Goal: Information Seeking & Learning: Check status

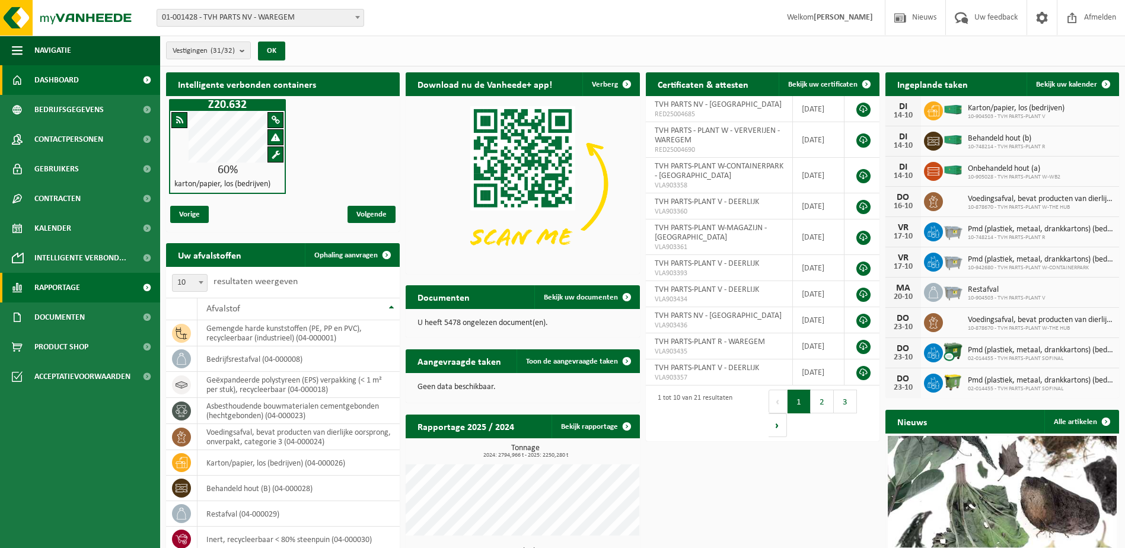
click at [64, 293] on span "Rapportage" at bounding box center [57, 288] width 46 height 30
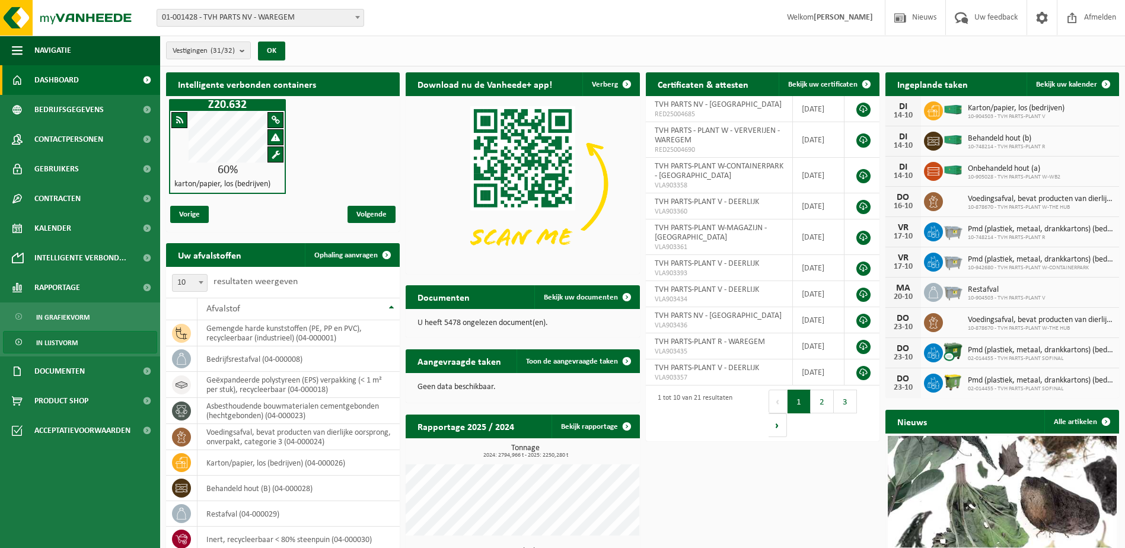
click at [63, 340] on span "In lijstvorm" at bounding box center [57, 342] width 42 height 23
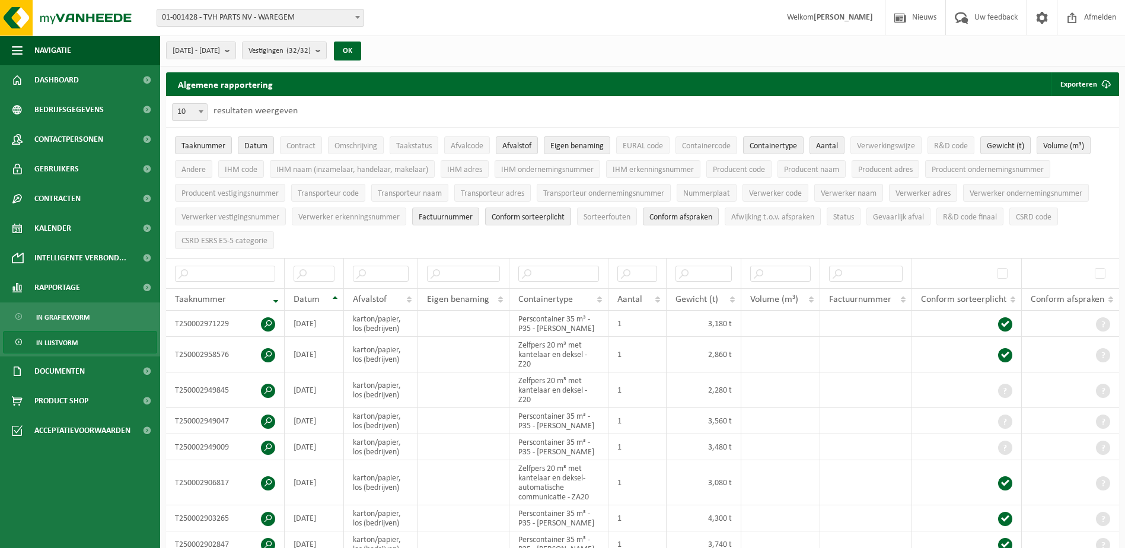
click at [68, 340] on span "In lijstvorm" at bounding box center [57, 342] width 42 height 23
click at [81, 339] on link "In lijstvorm" at bounding box center [80, 342] width 154 height 23
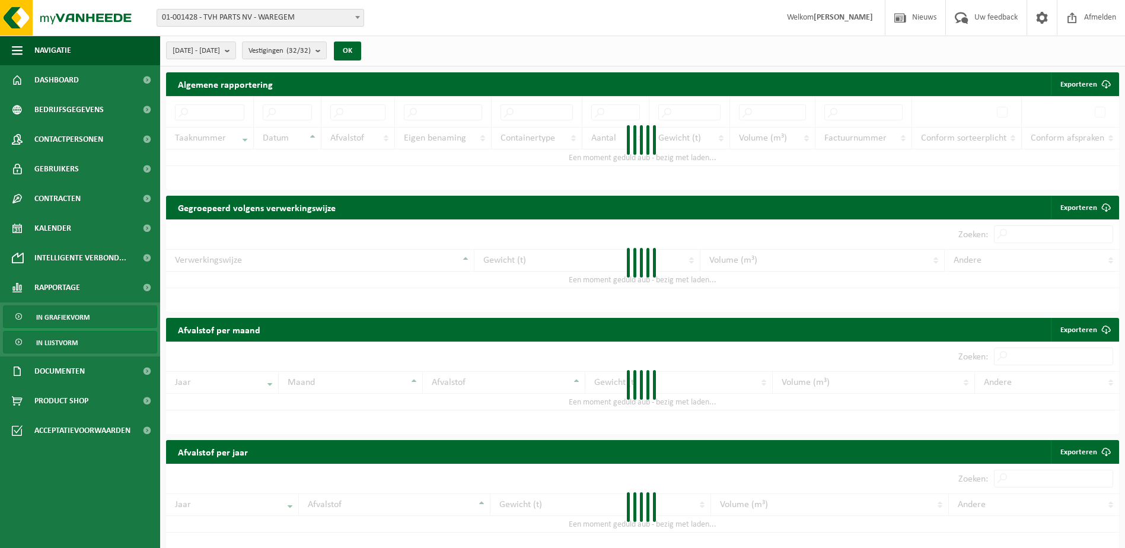
click at [78, 318] on span "In grafiekvorm" at bounding box center [62, 317] width 53 height 23
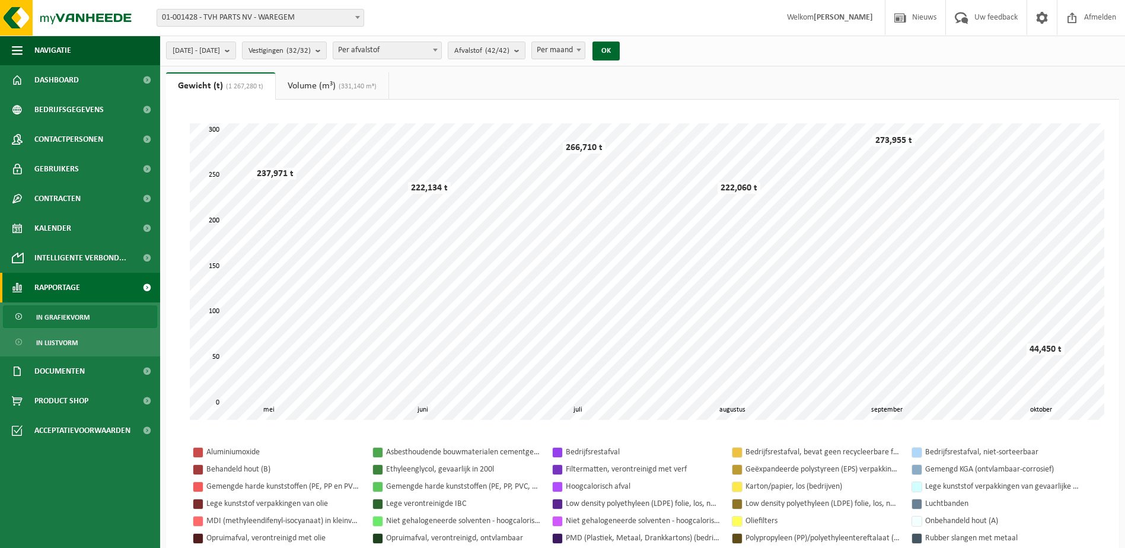
click at [358, 17] on b at bounding box center [357, 17] width 5 height 3
click at [58, 52] on span "Navigatie" at bounding box center [52, 51] width 37 height 30
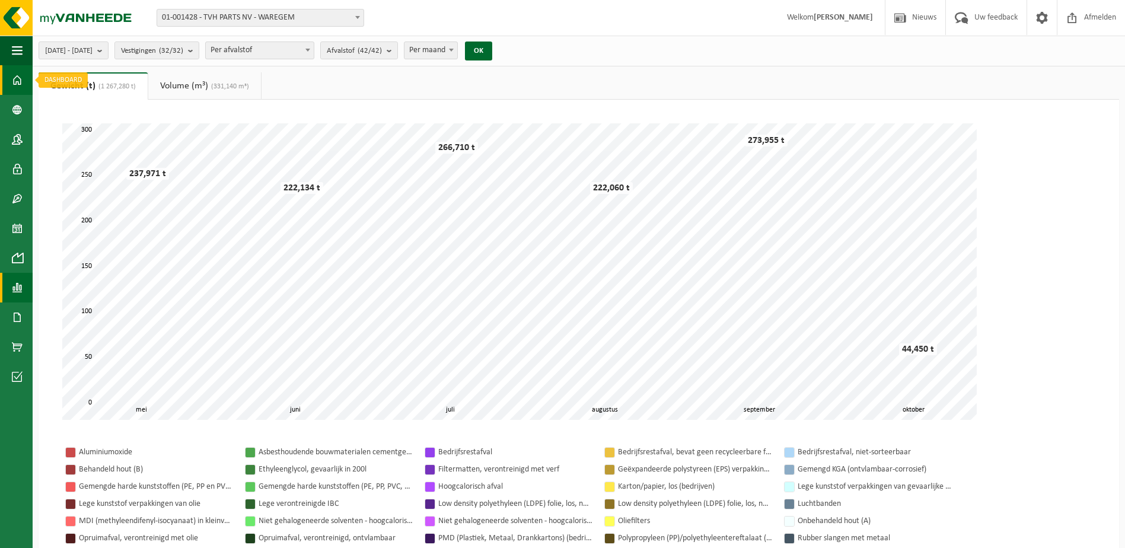
click at [18, 76] on span at bounding box center [17, 80] width 11 height 30
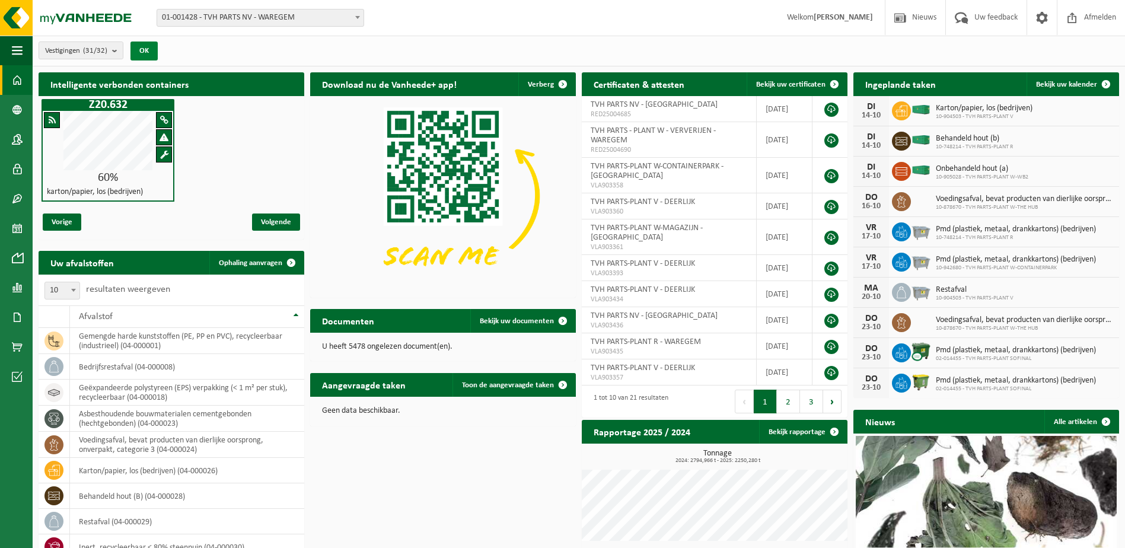
click at [142, 50] on button "OK" at bounding box center [143, 51] width 27 height 19
click at [16, 78] on span at bounding box center [17, 80] width 11 height 30
click at [20, 288] on span at bounding box center [17, 288] width 11 height 30
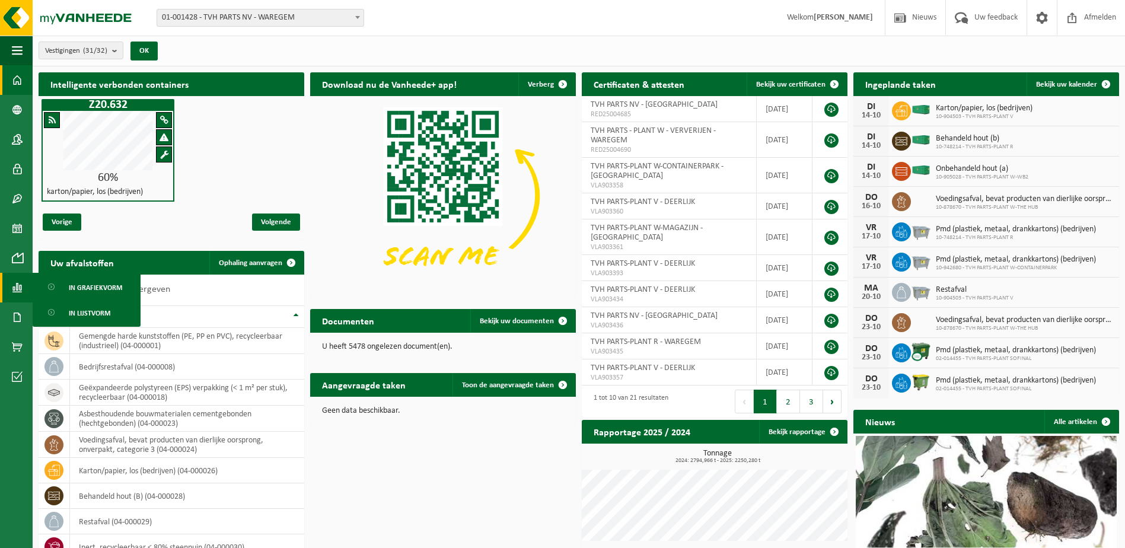
click at [94, 282] on span "In grafiekvorm" at bounding box center [95, 287] width 53 height 23
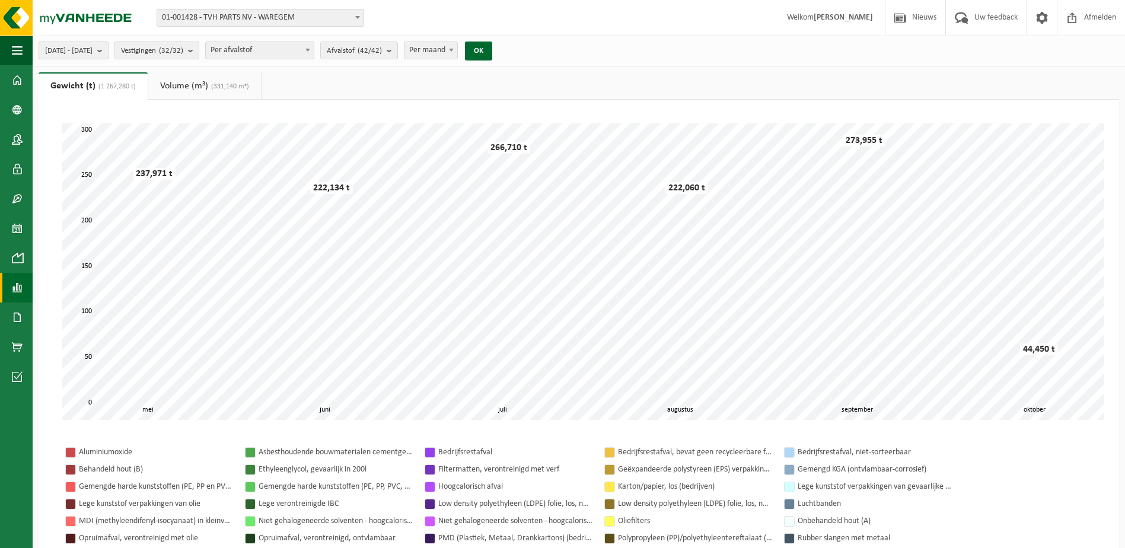
click at [108, 49] on b "submit" at bounding box center [102, 50] width 11 height 17
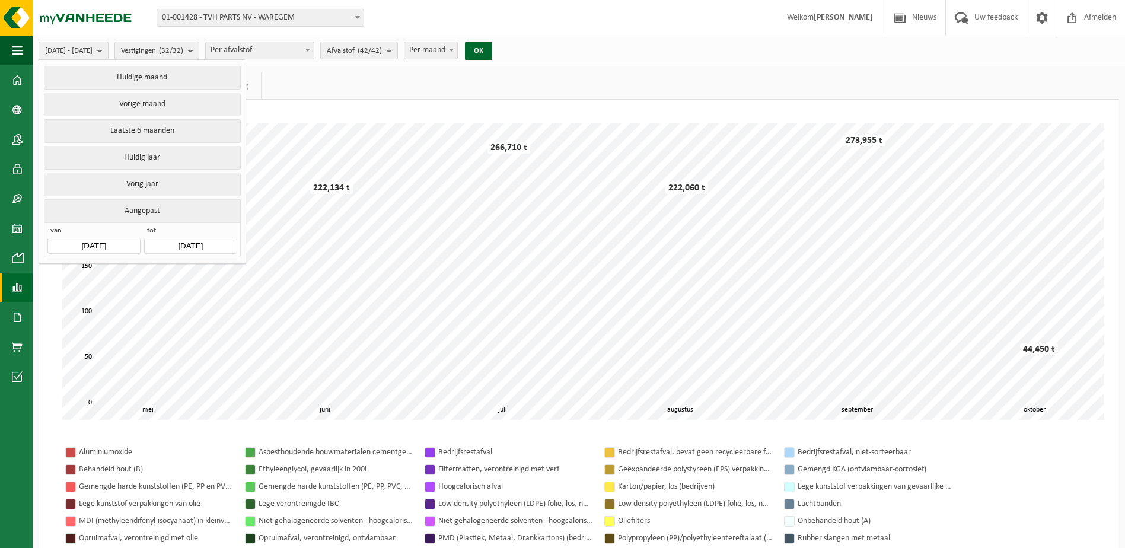
click at [126, 241] on input "[DATE]" at bounding box center [93, 246] width 92 height 16
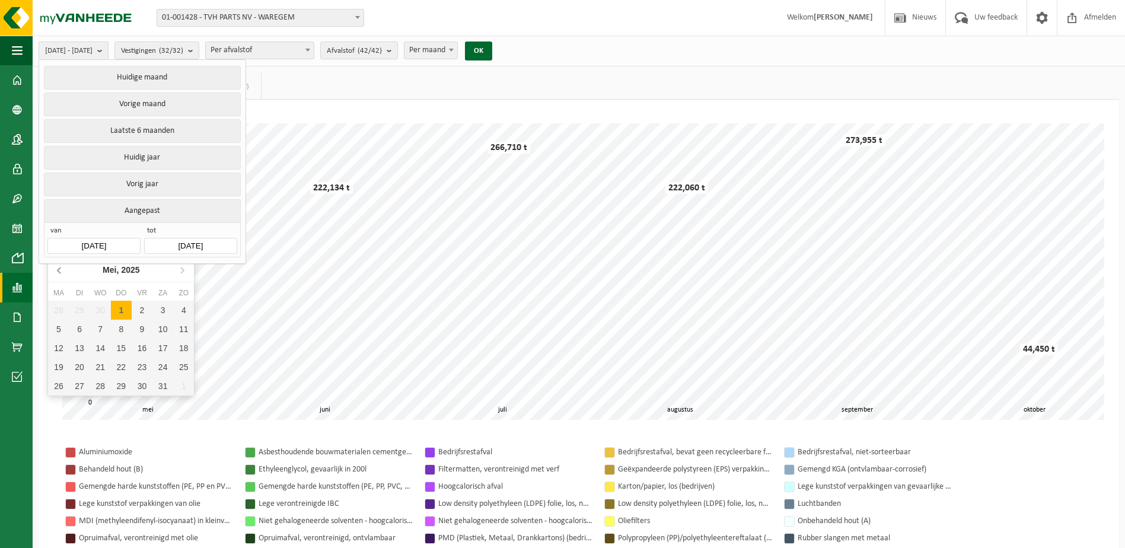
click at [60, 267] on icon at bounding box center [59, 270] width 3 height 6
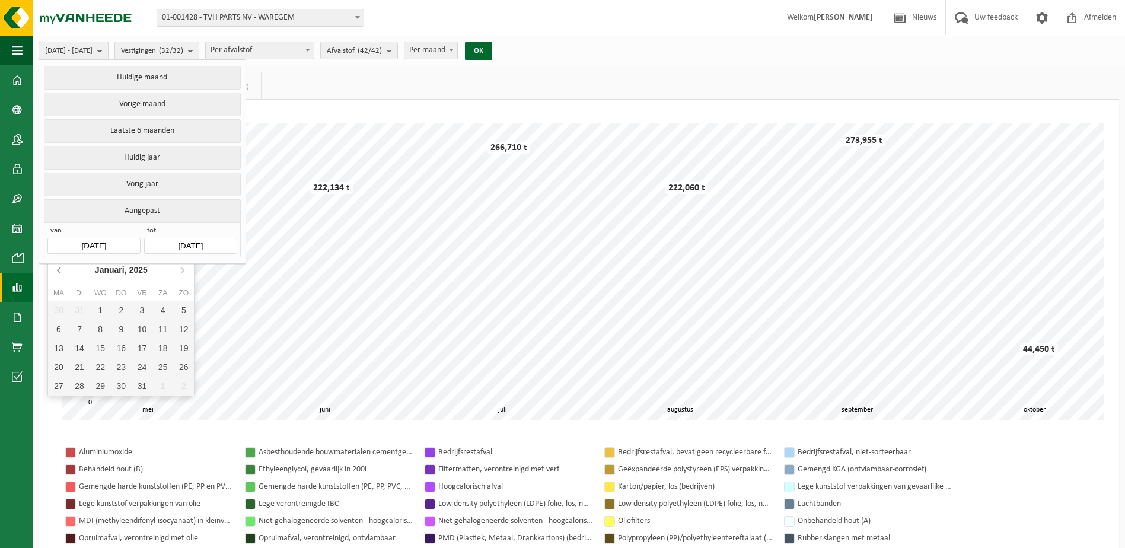
click at [60, 267] on icon at bounding box center [59, 270] width 3 height 6
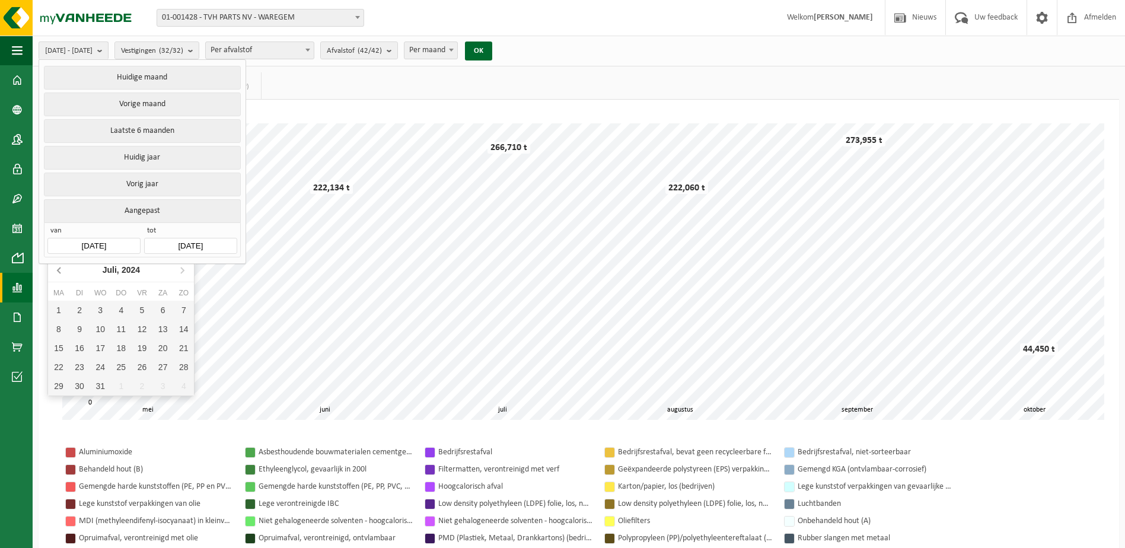
click at [60, 267] on icon at bounding box center [59, 270] width 3 height 6
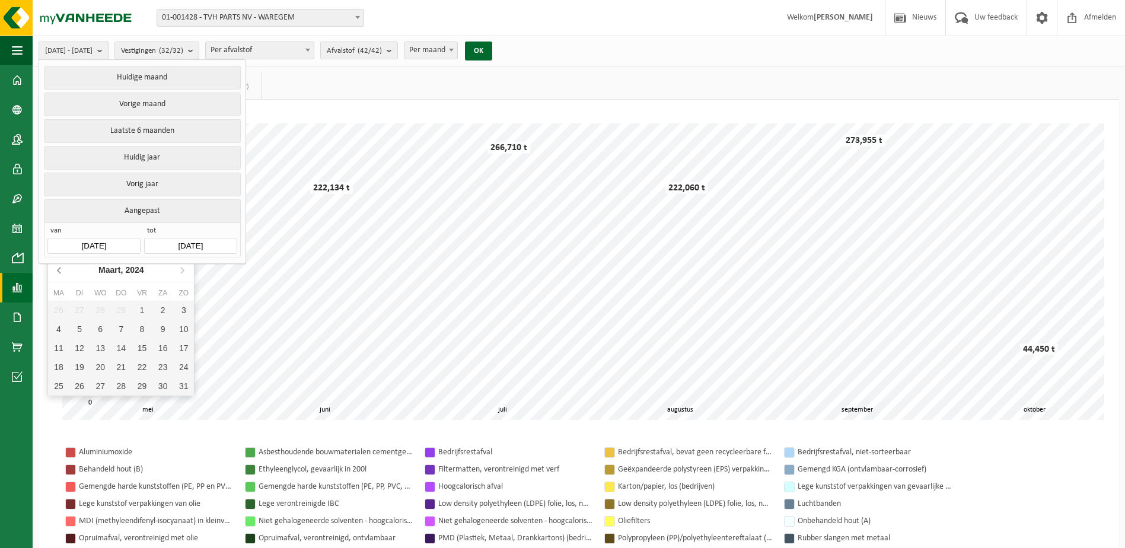
click at [60, 267] on icon at bounding box center [59, 270] width 3 height 6
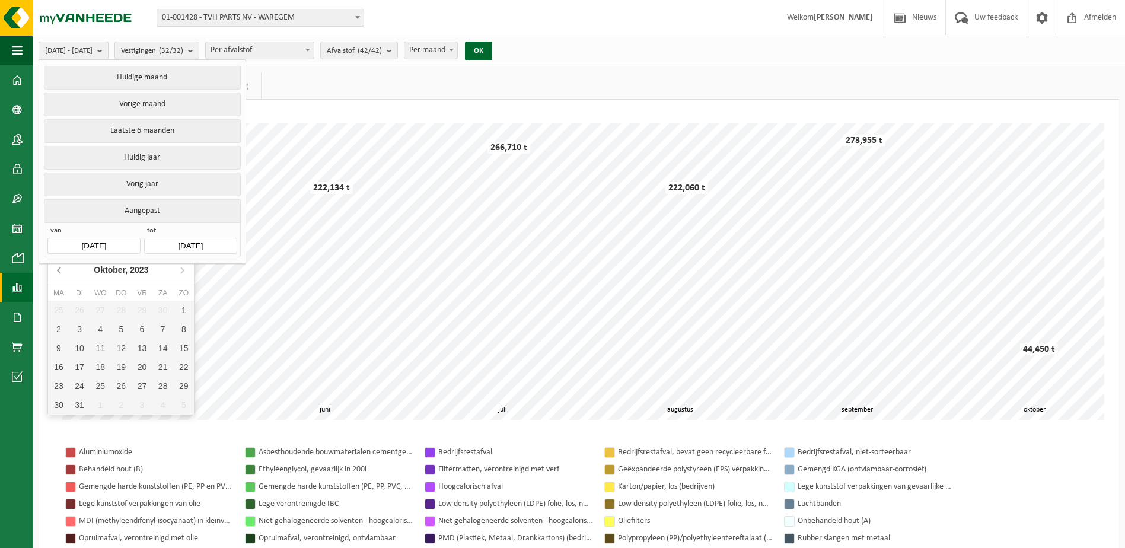
click at [60, 267] on icon at bounding box center [59, 270] width 3 height 6
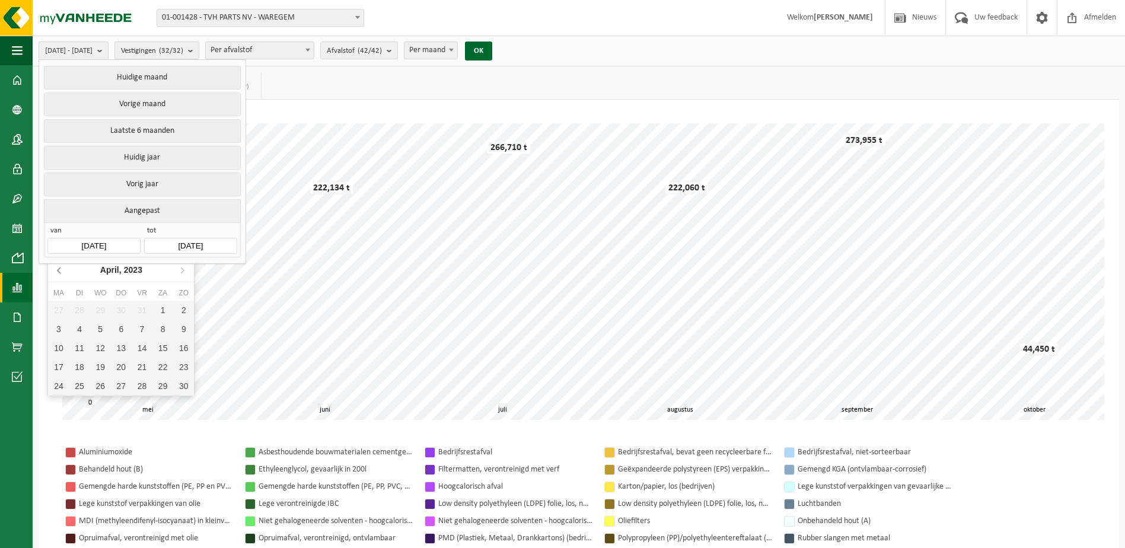
click at [60, 267] on icon at bounding box center [59, 270] width 3 height 6
click at [182, 275] on icon at bounding box center [182, 269] width 19 height 19
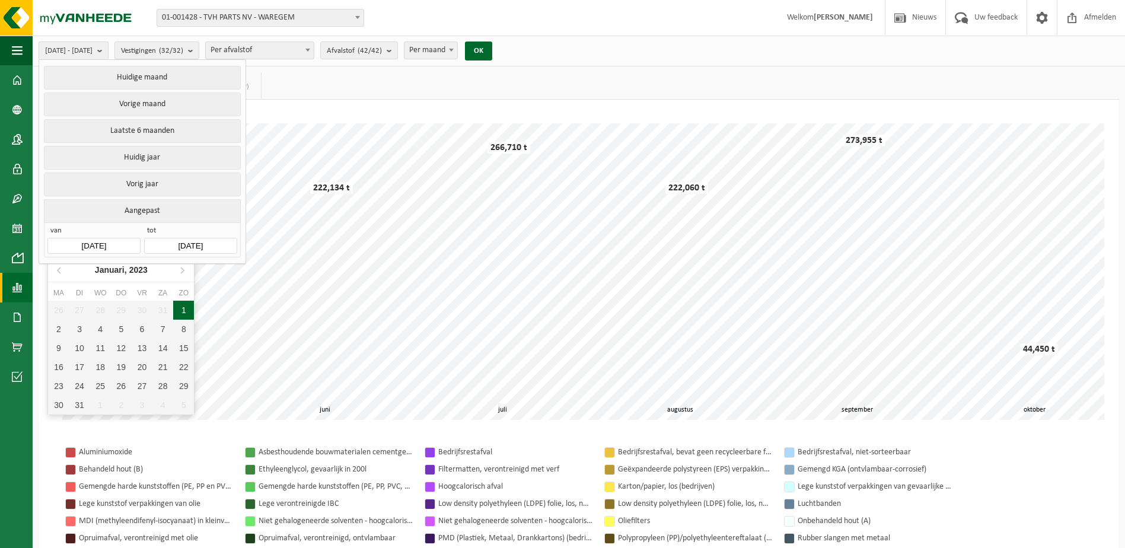
click at [180, 311] on div "1" at bounding box center [183, 310] width 21 height 19
type input "[DATE]"
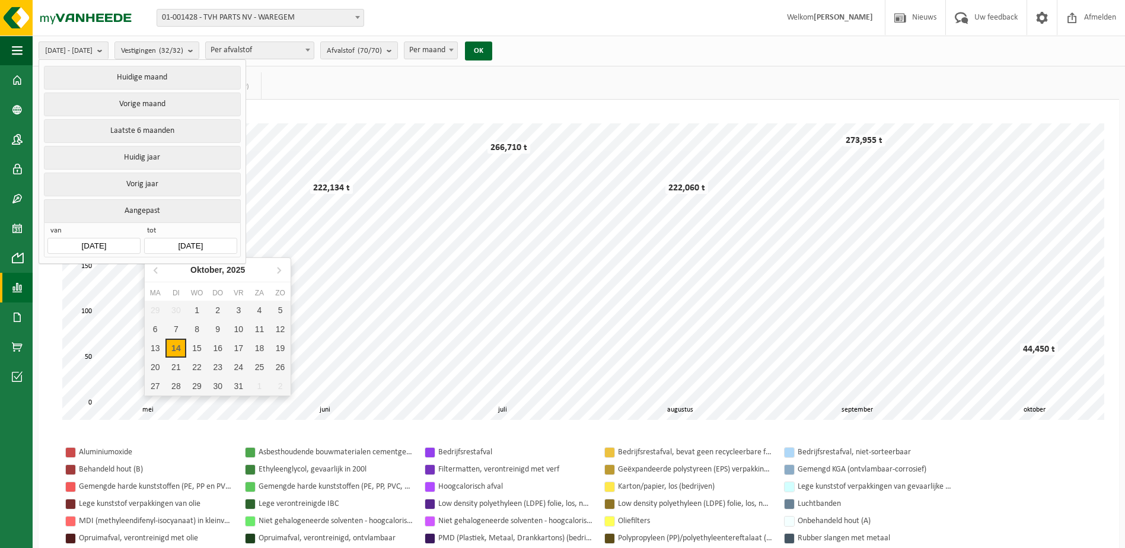
click at [227, 242] on input "[DATE]" at bounding box center [190, 246] width 92 height 16
click at [159, 270] on icon at bounding box center [156, 269] width 19 height 19
click at [159, 269] on icon at bounding box center [156, 269] width 19 height 19
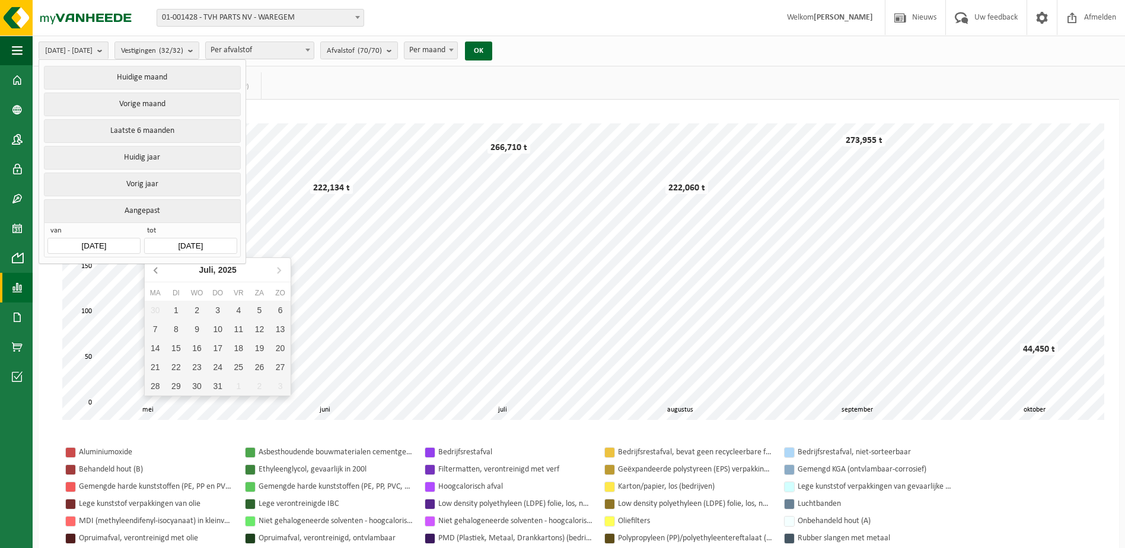
click at [159, 269] on icon at bounding box center [156, 269] width 19 height 19
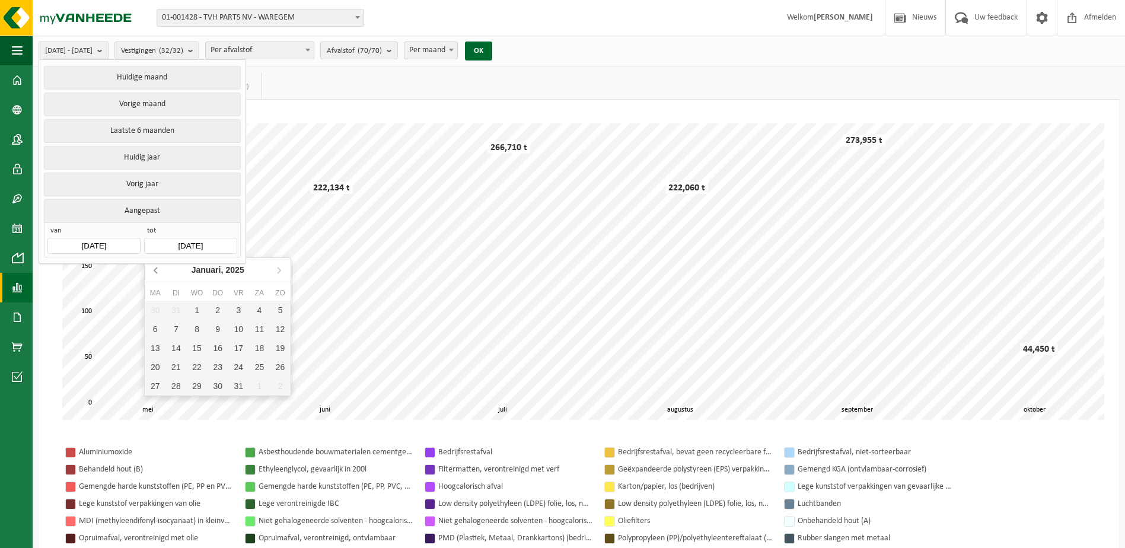
click at [159, 269] on icon at bounding box center [156, 269] width 19 height 19
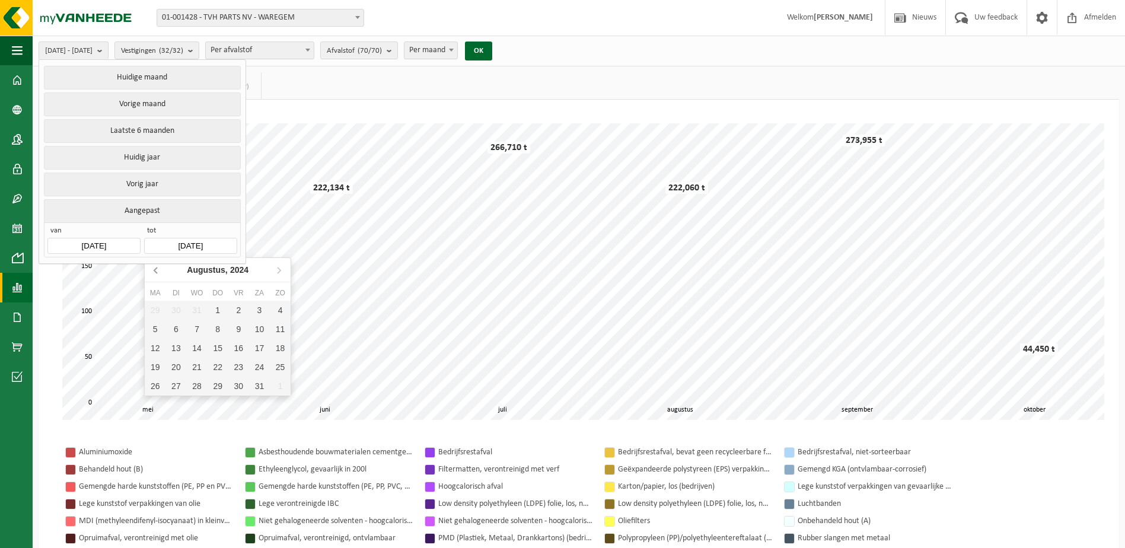
click at [159, 269] on icon at bounding box center [156, 269] width 19 height 19
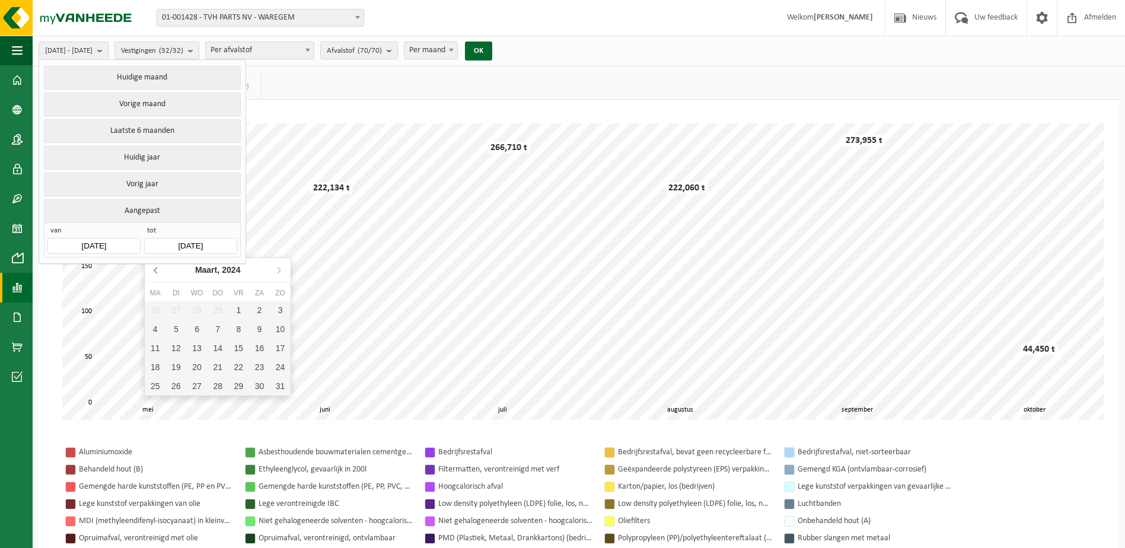
click at [159, 269] on icon at bounding box center [156, 269] width 19 height 19
click at [158, 269] on icon at bounding box center [156, 269] width 19 height 19
click at [277, 267] on icon at bounding box center [278, 269] width 19 height 19
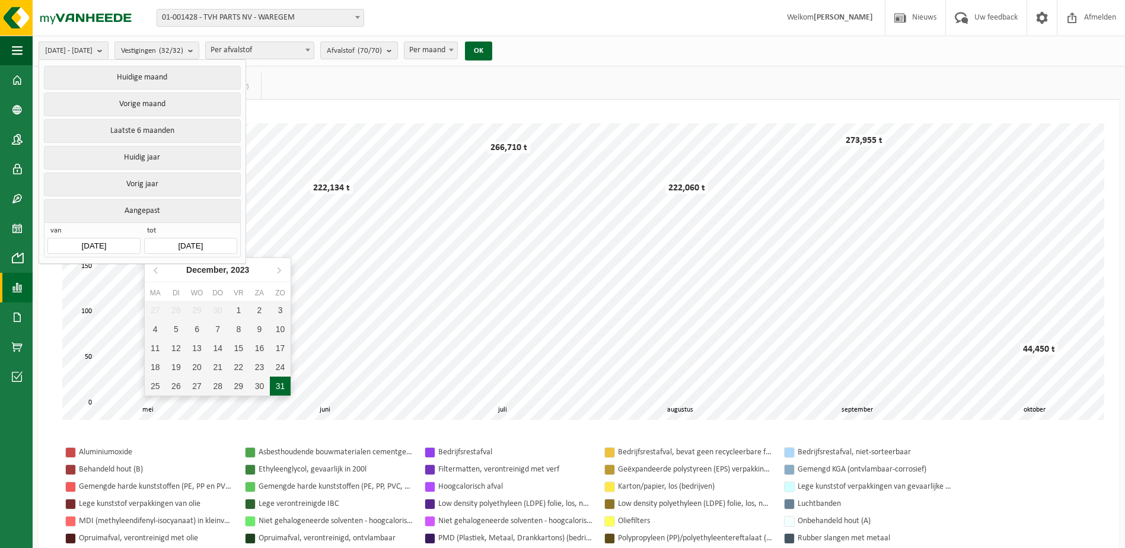
click at [279, 387] on div "31" at bounding box center [280, 385] width 21 height 19
type input "[DATE]"
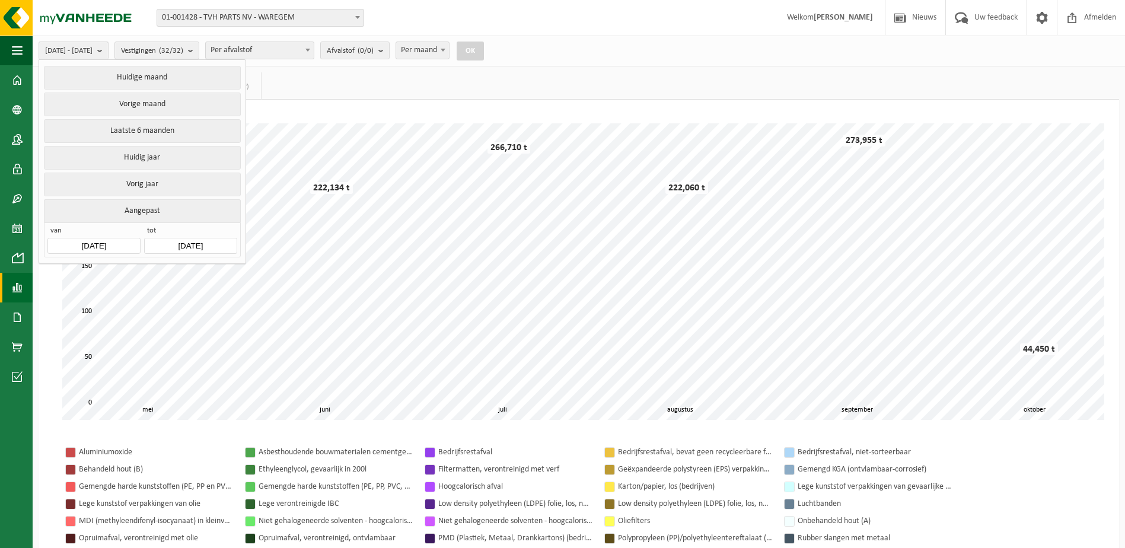
click at [484, 53] on button "OK" at bounding box center [470, 51] width 27 height 19
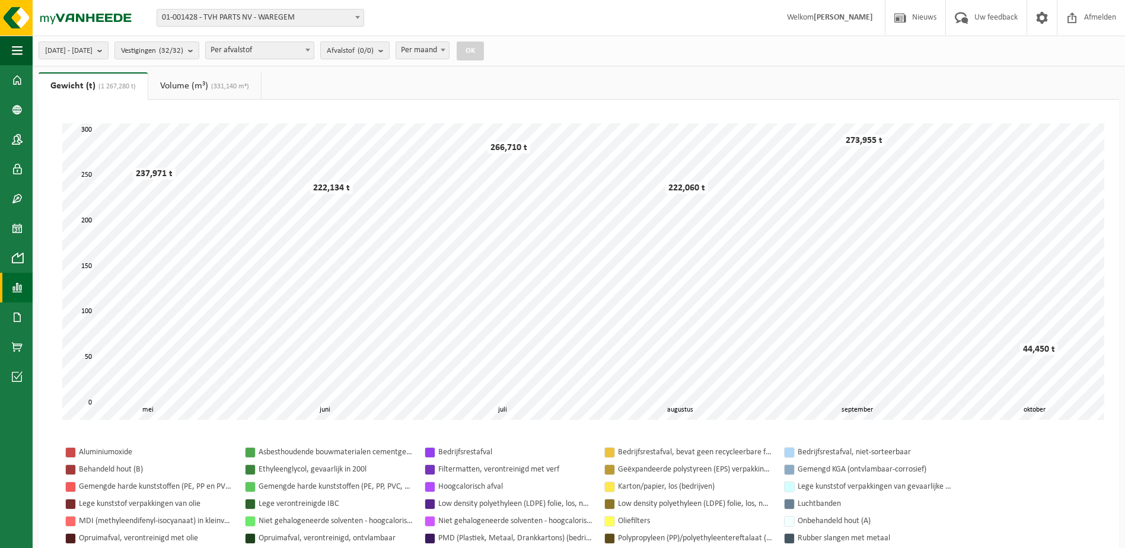
click at [484, 53] on button "OK" at bounding box center [470, 51] width 27 height 19
click at [445, 49] on b at bounding box center [443, 50] width 5 height 3
select select "3"
click at [484, 53] on button "OK" at bounding box center [470, 51] width 27 height 19
click at [389, 49] on b "submit" at bounding box center [383, 50] width 11 height 17
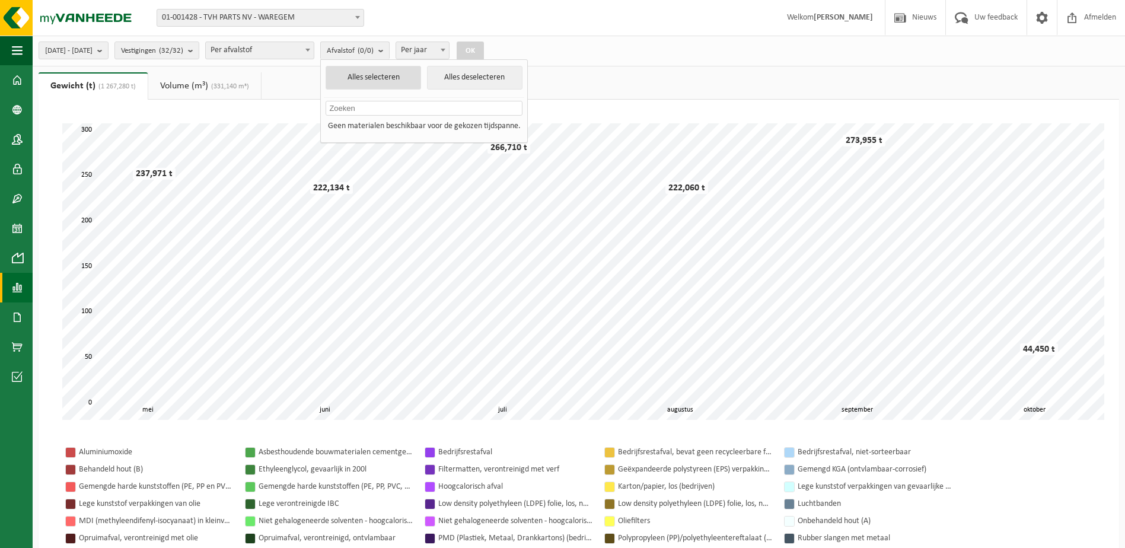
click at [397, 72] on button "Alles selecteren" at bounding box center [373, 78] width 95 height 24
click at [406, 75] on button "Alles selecteren" at bounding box center [373, 78] width 95 height 24
click at [108, 50] on b "submit" at bounding box center [102, 50] width 11 height 17
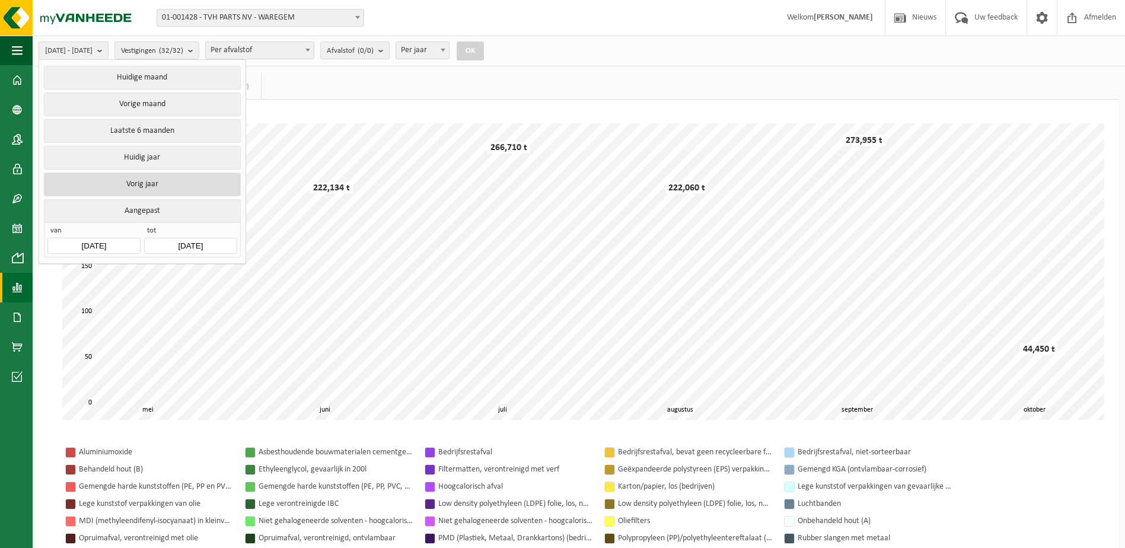
click at [131, 181] on button "Vorig jaar" at bounding box center [142, 185] width 196 height 24
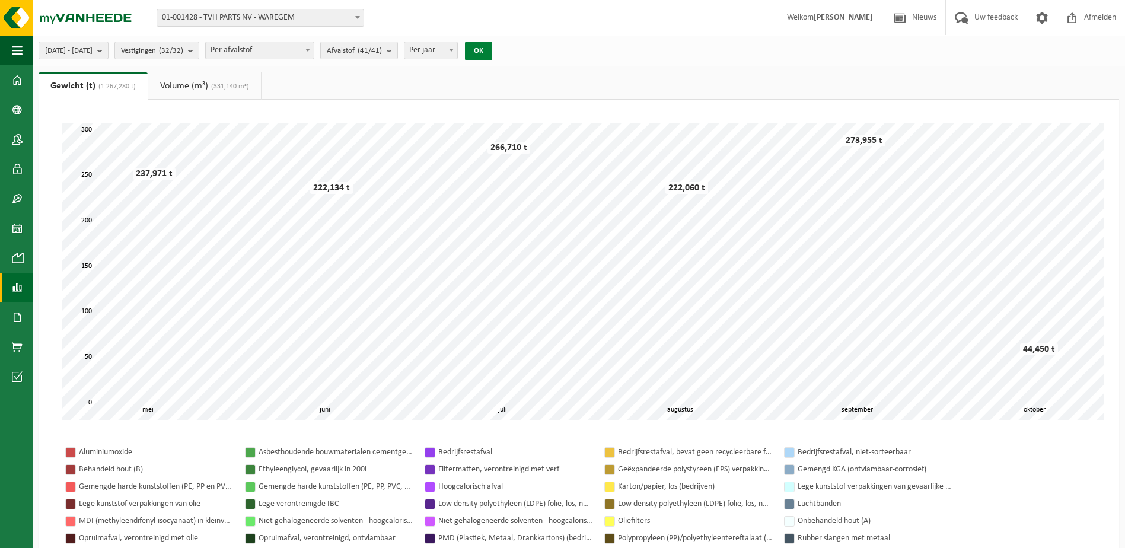
click at [492, 46] on button "OK" at bounding box center [478, 51] width 27 height 19
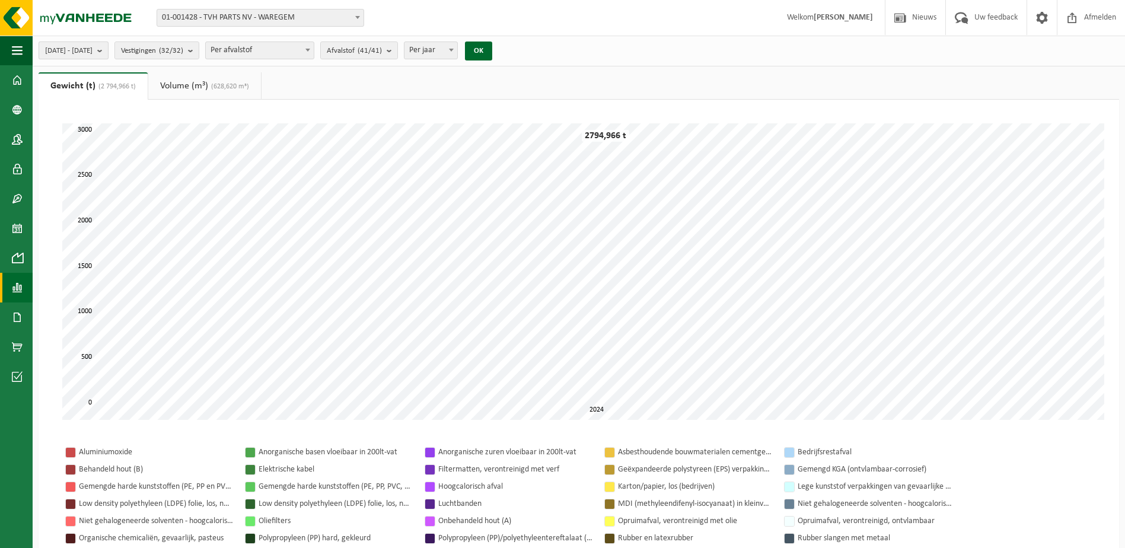
click at [108, 50] on b "submit" at bounding box center [102, 50] width 11 height 17
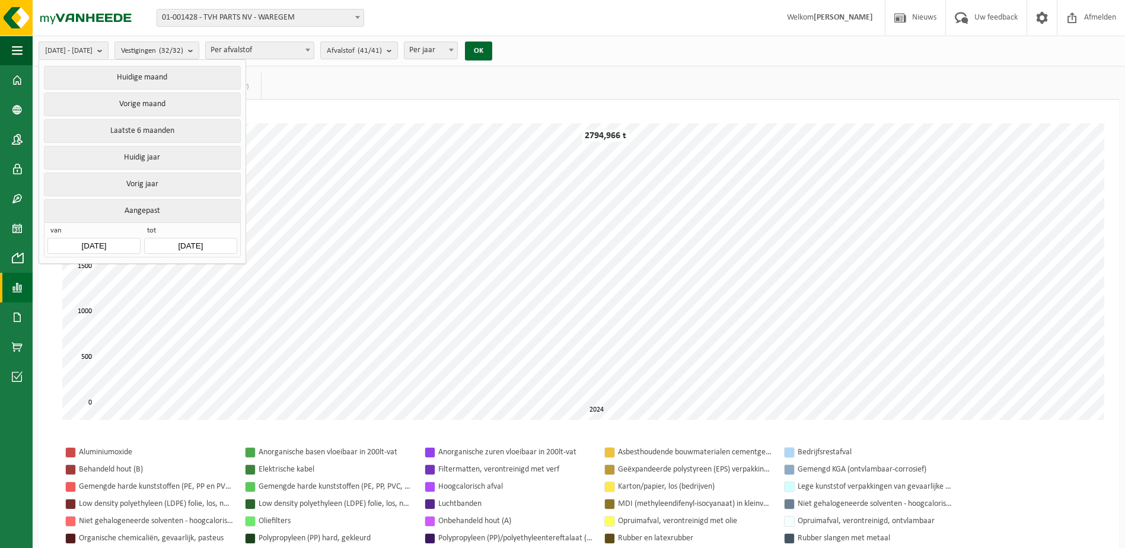
click at [64, 239] on input "[DATE]" at bounding box center [93, 246] width 92 height 16
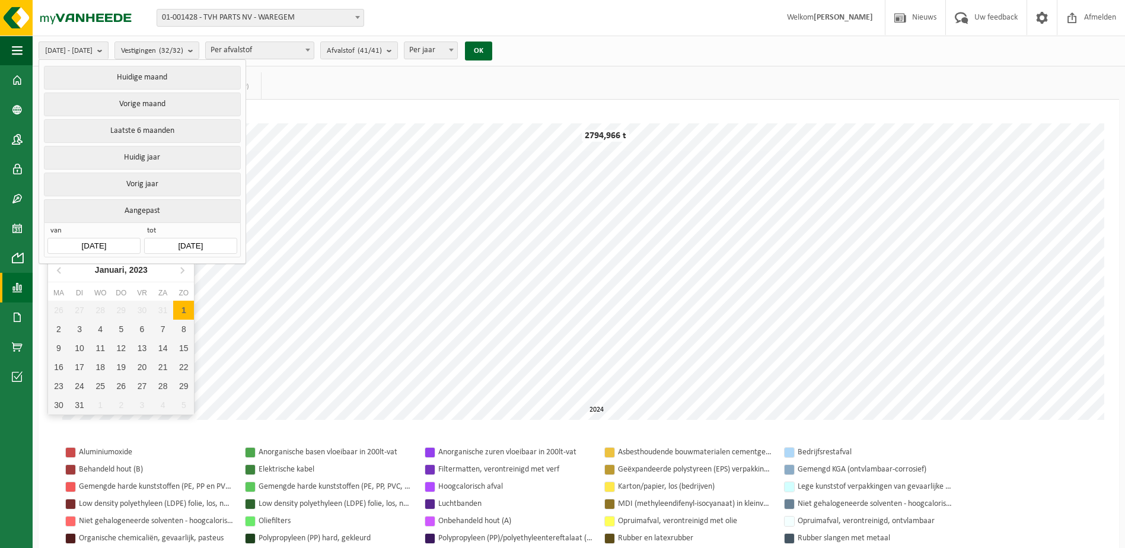
click at [188, 311] on div "1" at bounding box center [183, 310] width 21 height 19
type input "[DATE]"
click at [186, 308] on div "1" at bounding box center [183, 310] width 21 height 19
type input "[DATE]"
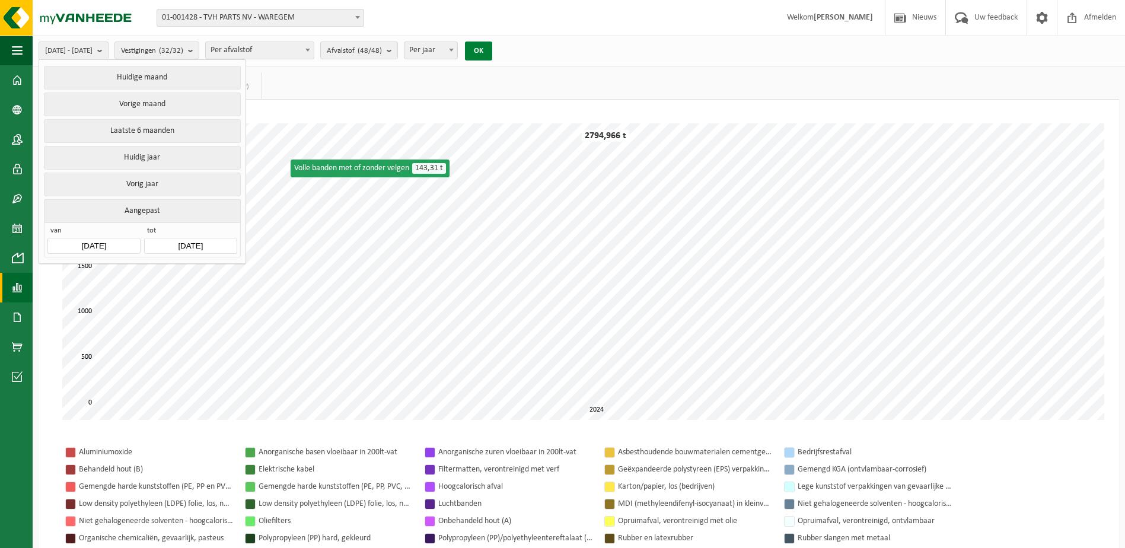
click at [492, 50] on button "OK" at bounding box center [478, 51] width 27 height 19
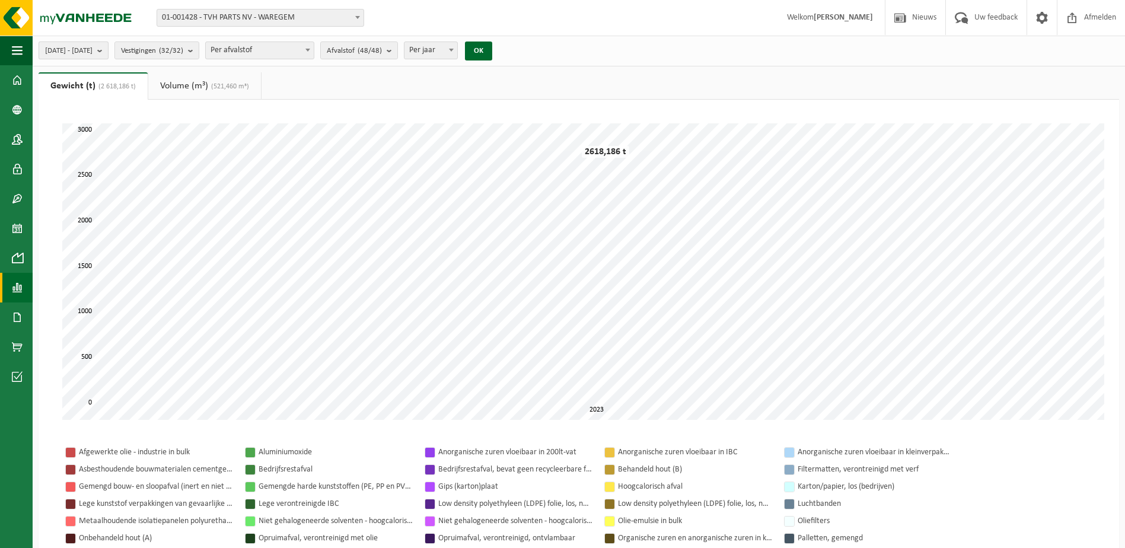
click at [108, 53] on b "submit" at bounding box center [102, 50] width 11 height 17
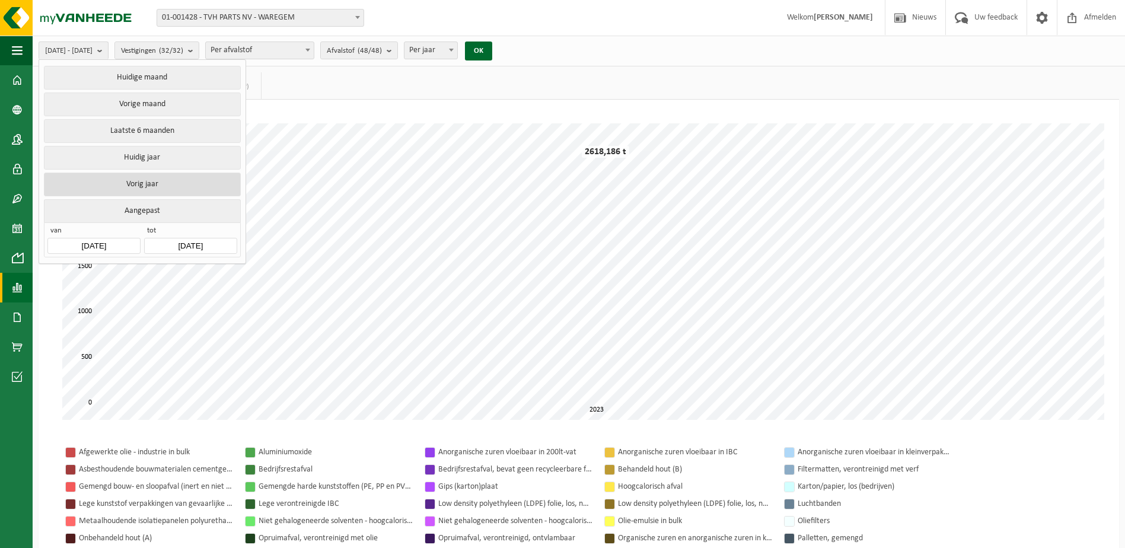
click at [143, 183] on button "Vorig jaar" at bounding box center [142, 185] width 196 height 24
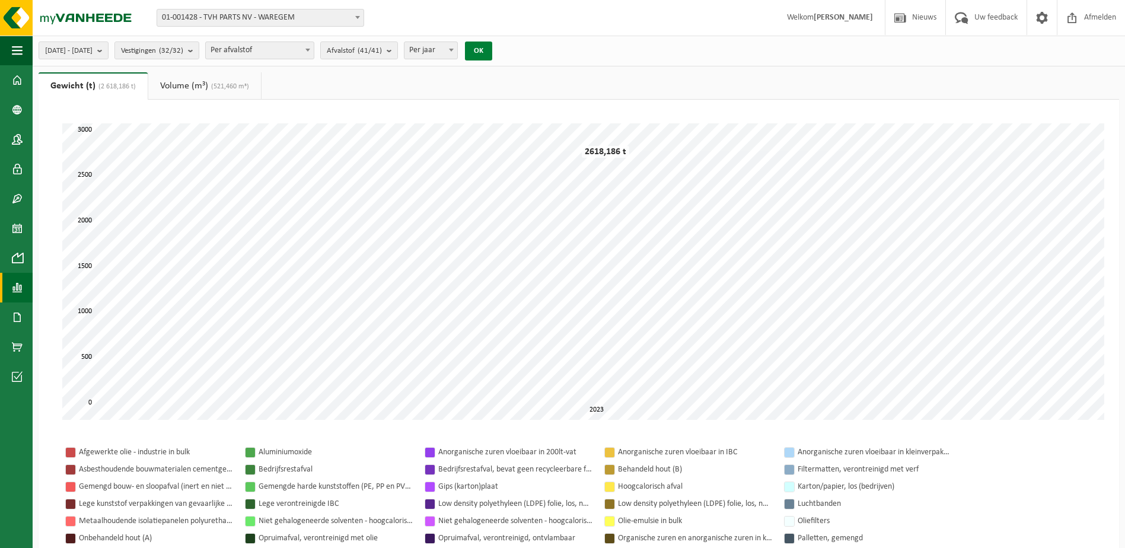
click at [492, 43] on button "OK" at bounding box center [478, 51] width 27 height 19
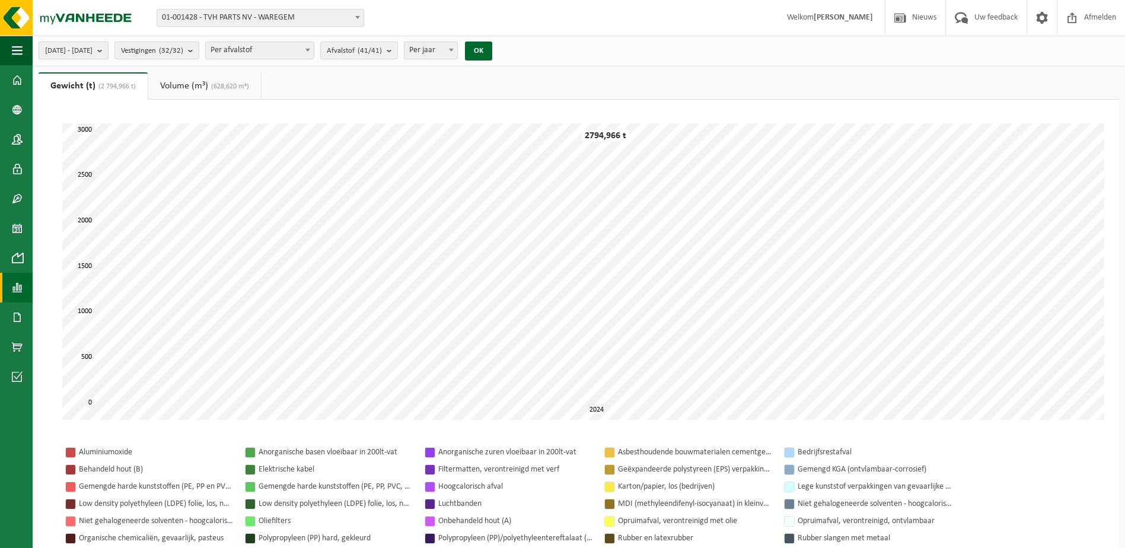
click at [108, 49] on b "submit" at bounding box center [102, 50] width 11 height 17
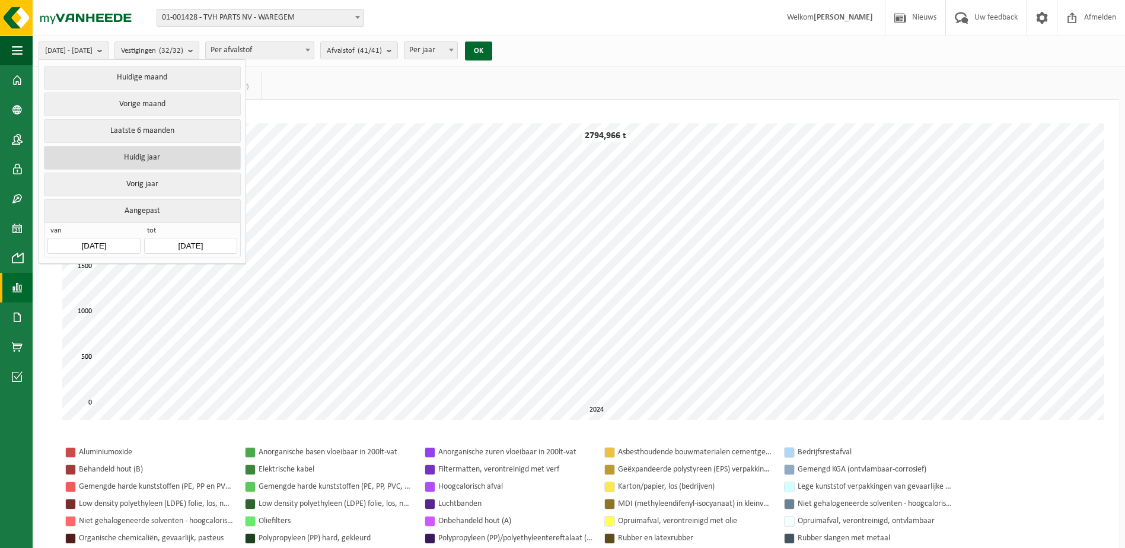
click at [161, 158] on button "Huidig jaar" at bounding box center [142, 158] width 196 height 24
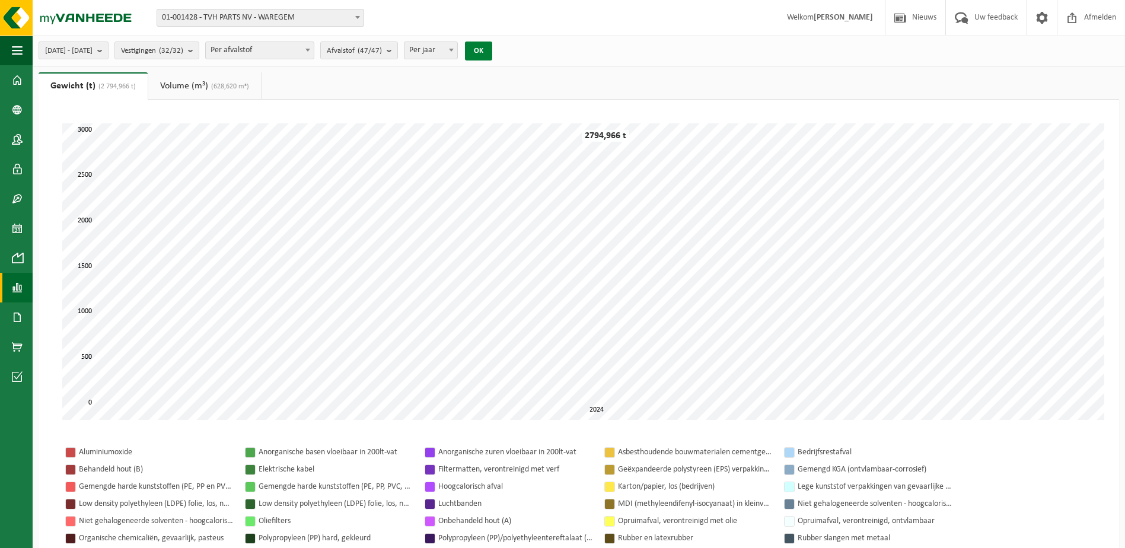
click at [492, 46] on button "OK" at bounding box center [478, 51] width 27 height 19
